Goal: Information Seeking & Learning: Learn about a topic

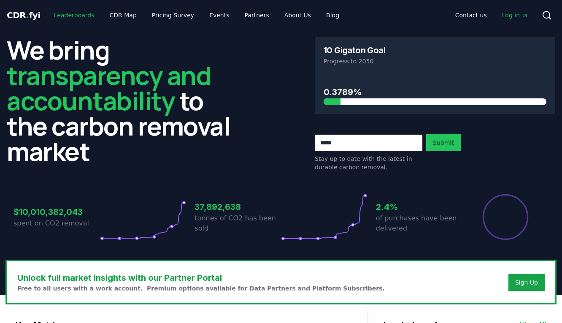
click at [81, 19] on link "Leaderboards" at bounding box center [74, 15] width 54 height 15
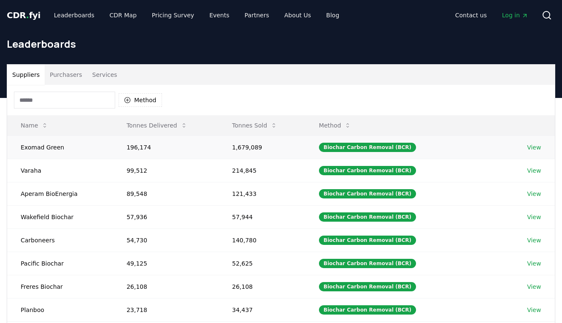
click at [537, 150] on link "View" at bounding box center [534, 147] width 14 height 8
click at [59, 148] on td "Exomad Green" at bounding box center [60, 146] width 106 height 23
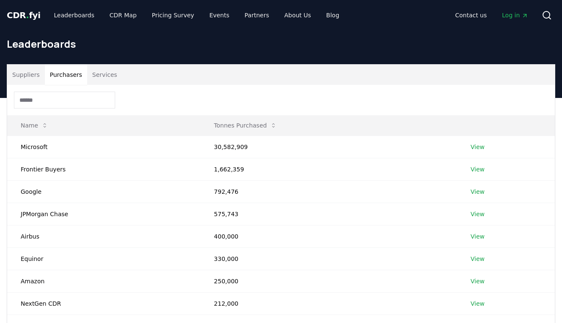
click at [75, 79] on button "Purchasers" at bounding box center [66, 75] width 43 height 20
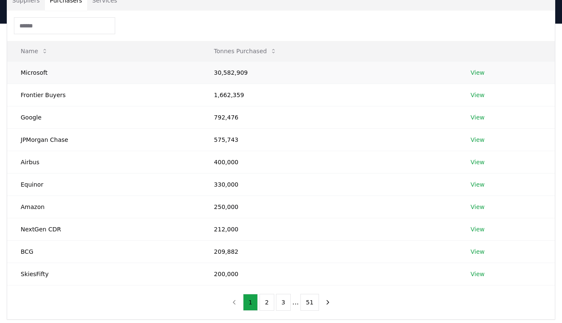
scroll to position [75, 0]
click at [478, 68] on link "View" at bounding box center [477, 71] width 14 height 8
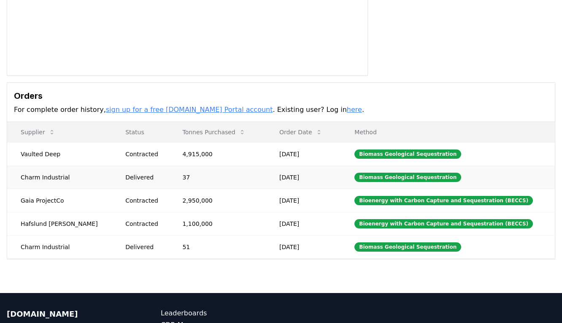
scroll to position [169, 0]
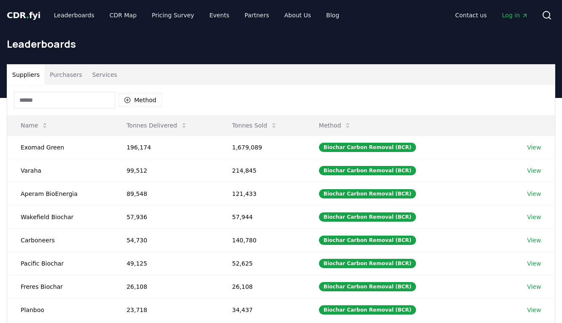
click at [74, 75] on button "Purchasers" at bounding box center [66, 75] width 43 height 20
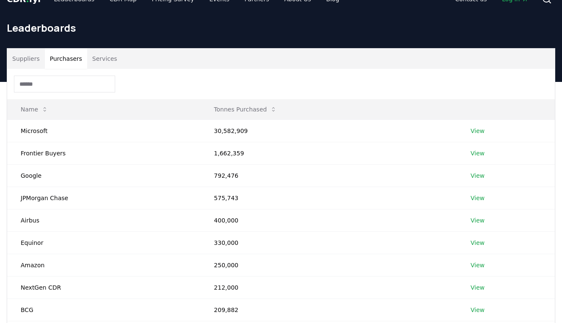
scroll to position [25, 0]
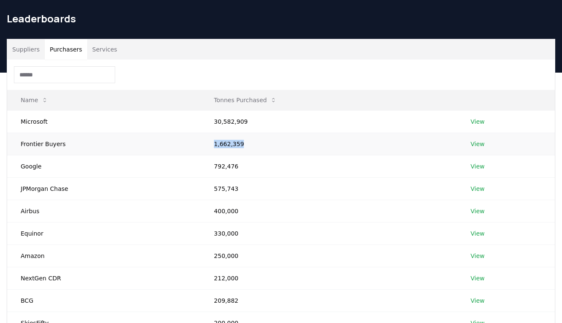
drag, startPoint x: 258, startPoint y: 146, endPoint x: 212, endPoint y: 145, distance: 46.4
click at [212, 145] on td "1,662,359" at bounding box center [328, 143] width 256 height 22
click at [204, 145] on td "1,662,359" at bounding box center [328, 143] width 256 height 22
drag, startPoint x: 267, startPoint y: 148, endPoint x: 200, endPoint y: 140, distance: 67.5
click at [200, 140] on td "1,662,359" at bounding box center [328, 143] width 256 height 22
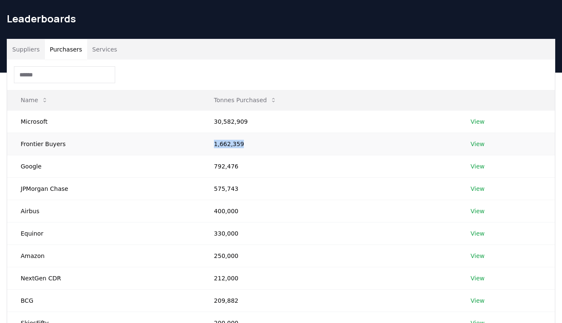
click at [479, 143] on link "View" at bounding box center [477, 144] width 14 height 8
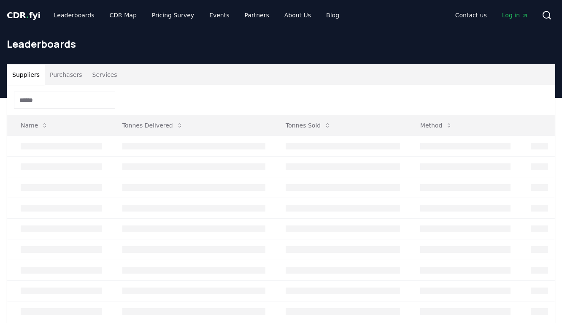
scroll to position [25, 0]
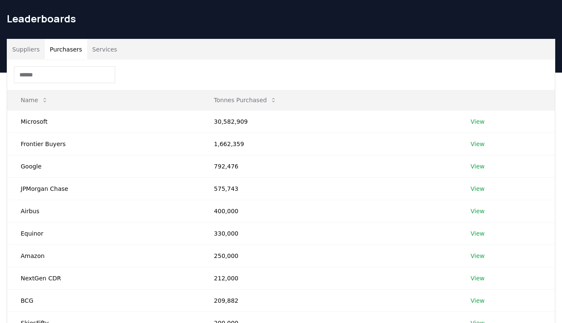
click at [68, 47] on button "Purchasers" at bounding box center [66, 49] width 43 height 20
drag, startPoint x: 246, startPoint y: 144, endPoint x: 208, endPoint y: 144, distance: 38.4
click at [208, 144] on td "1,662,359" at bounding box center [328, 143] width 256 height 22
copy td "1,662,359"
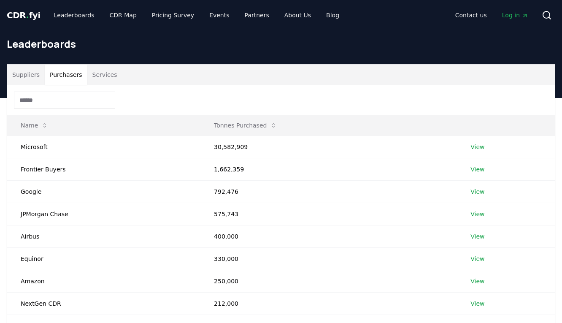
click at [120, 81] on div "Suppliers Purchasers Services" at bounding box center [281, 75] width 548 height 20
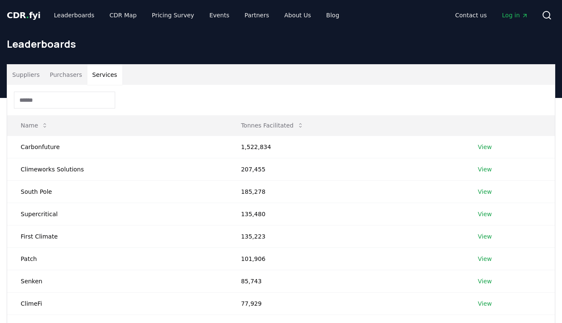
click at [102, 75] on button "Services" at bounding box center [104, 75] width 35 height 20
drag, startPoint x: 282, startPoint y: 12, endPoint x: 279, endPoint y: 0, distance: 11.7
click at [0, 0] on div "CDR . fyi Leaderboards CDR Map Pricing Survey Events Partners About Us Blog Con…" at bounding box center [281, 15] width 562 height 30
click at [239, 81] on div "Suppliers Purchasers Services" at bounding box center [281, 75] width 548 height 20
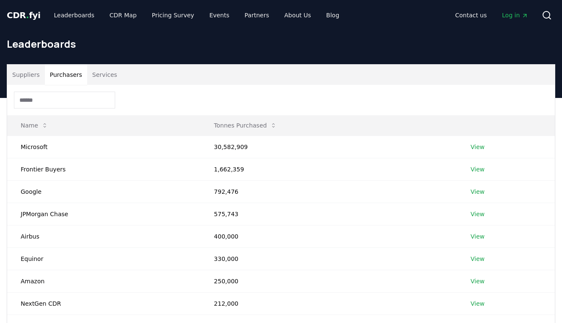
click at [59, 76] on button "Purchasers" at bounding box center [66, 75] width 43 height 20
click at [475, 170] on link "View" at bounding box center [477, 169] width 14 height 8
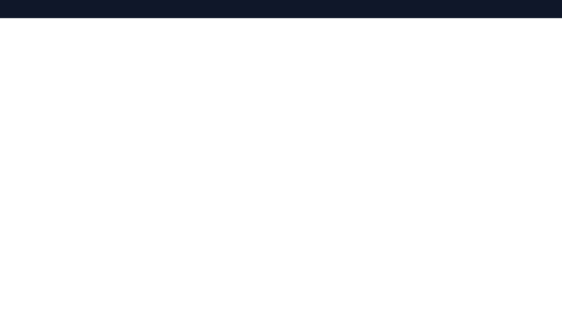
scroll to position [127, 0]
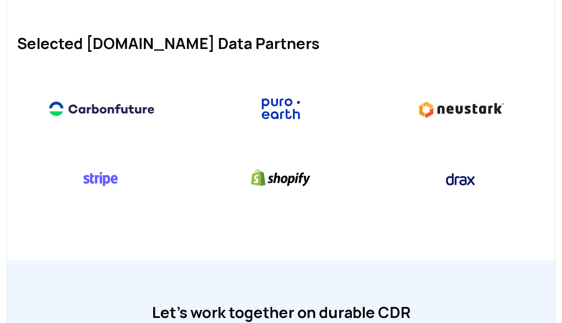
scroll to position [383, 0]
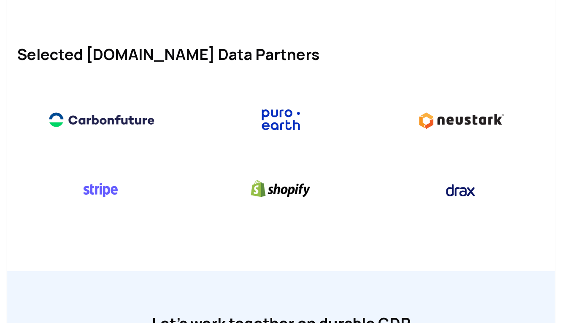
click at [391, 53] on h1 "Selected CDR.fyi Data Partners" at bounding box center [280, 54] width 527 height 17
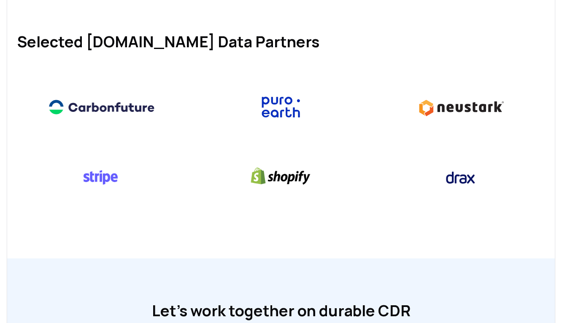
scroll to position [391, 0]
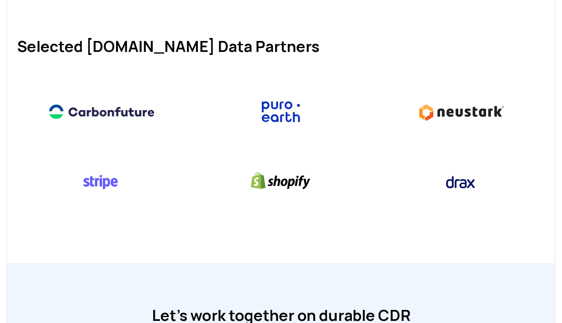
click at [392, 49] on h1 "Selected CDR.fyi Data Partners" at bounding box center [280, 46] width 527 height 17
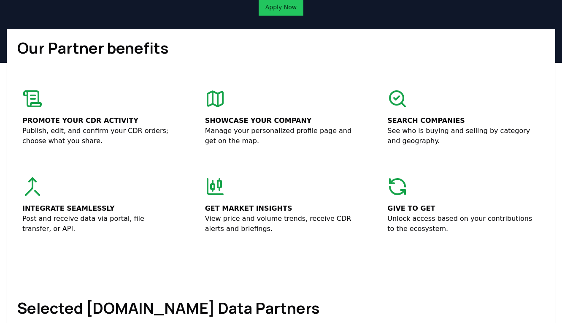
scroll to position [0, 0]
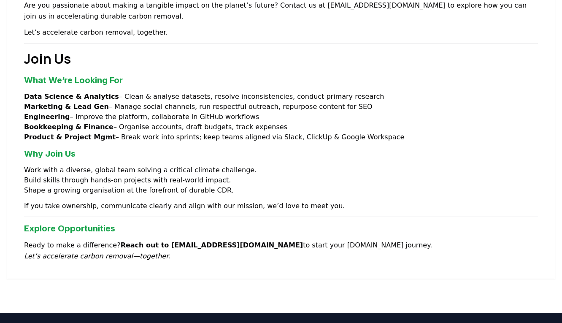
scroll to position [642, 0]
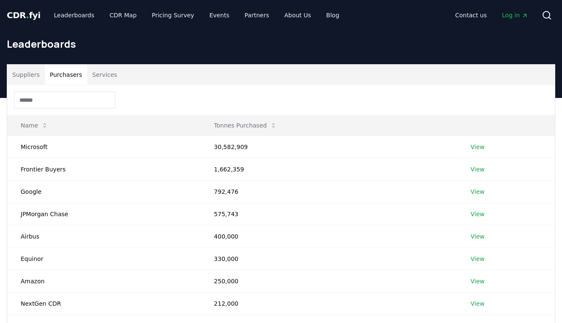
click at [72, 75] on button "Purchasers" at bounding box center [66, 75] width 43 height 20
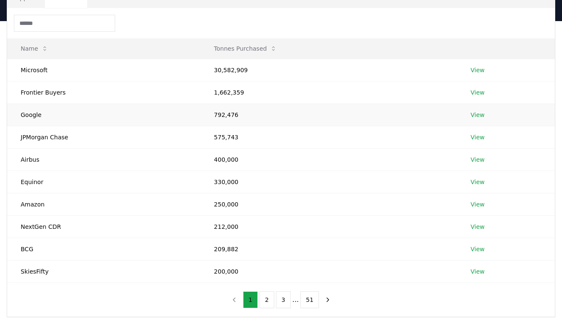
scroll to position [82, 0]
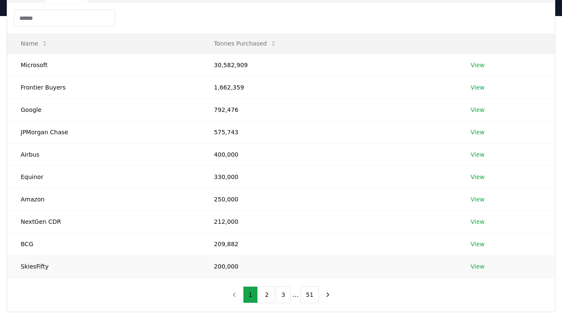
click at [474, 266] on link "View" at bounding box center [477, 266] width 14 height 8
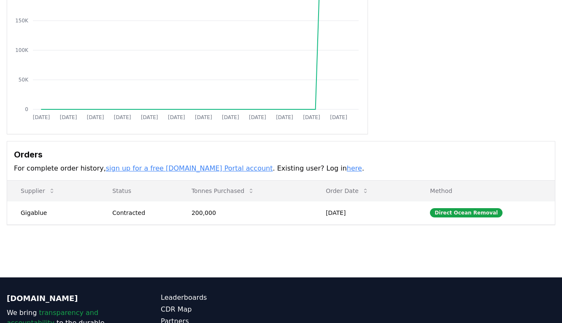
scroll to position [199, 0]
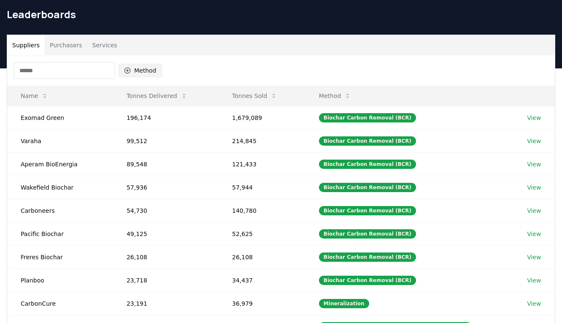
scroll to position [16, 0]
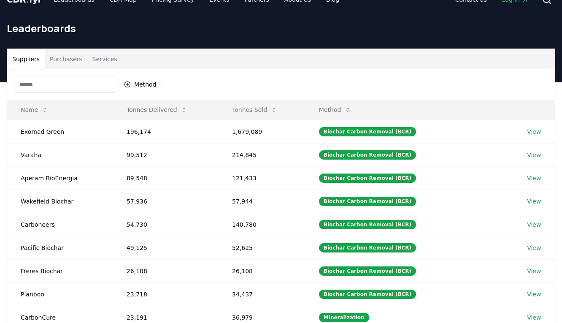
click at [97, 88] on input at bounding box center [64, 84] width 101 height 17
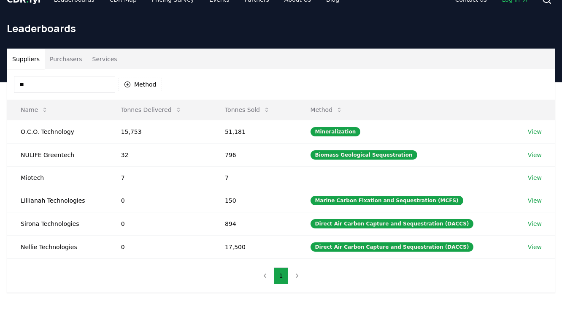
type input "*"
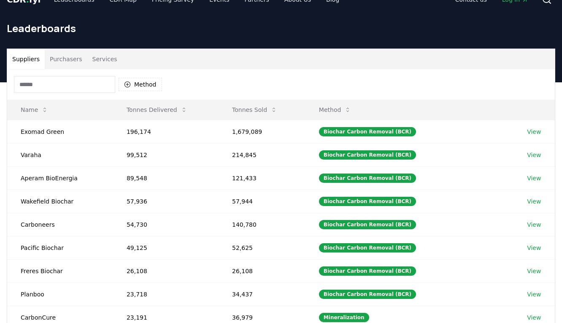
click at [56, 85] on input at bounding box center [64, 84] width 101 height 17
type input "*"
click at [70, 72] on div "Method" at bounding box center [281, 84] width 548 height 30
click at [70, 58] on button "Purchasers" at bounding box center [66, 59] width 43 height 20
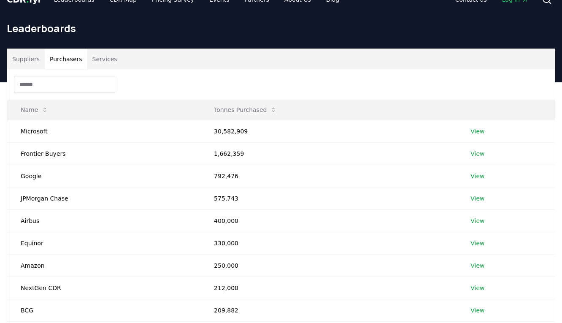
click at [55, 81] on input at bounding box center [64, 84] width 101 height 17
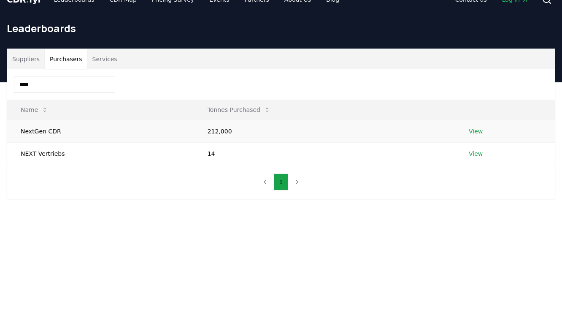
type input "****"
click at [475, 129] on link "View" at bounding box center [476, 131] width 14 height 8
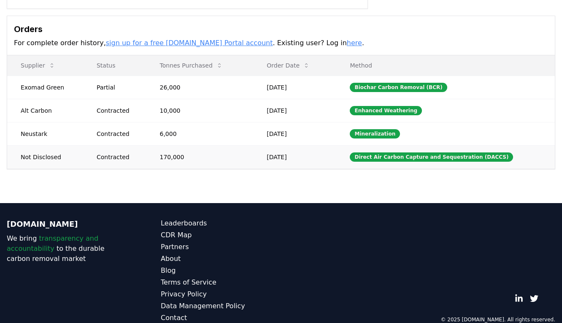
scroll to position [11, 0]
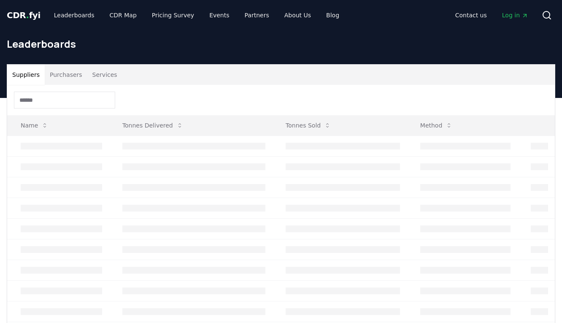
scroll to position [16, 0]
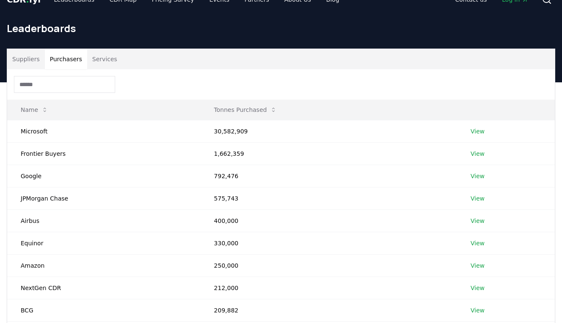
click at [70, 61] on button "Purchasers" at bounding box center [66, 59] width 43 height 20
click at [74, 90] on input at bounding box center [64, 84] width 101 height 17
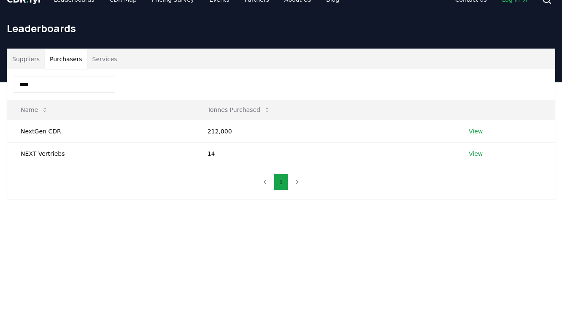
type input "****"
